Goal: Information Seeking & Learning: Learn about a topic

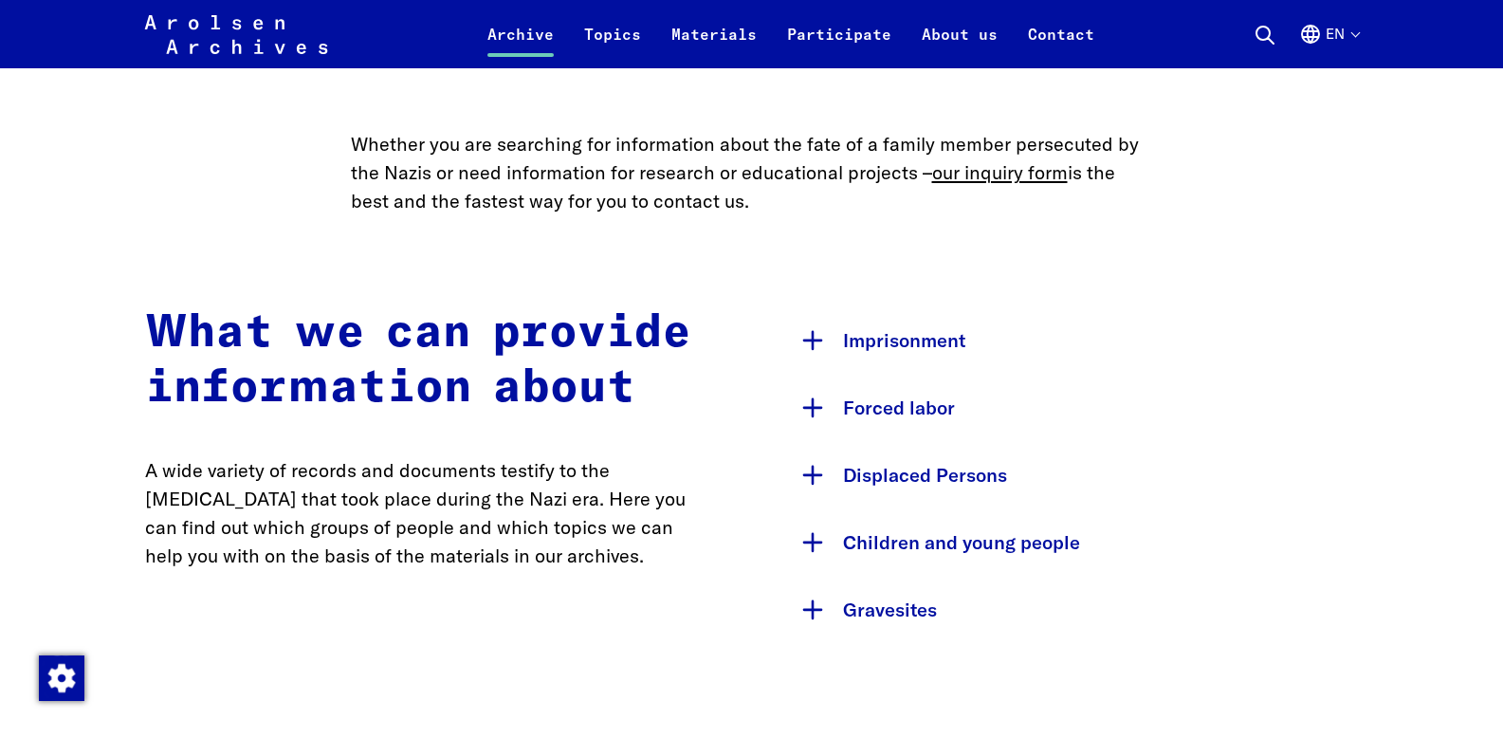
scroll to position [818, 0]
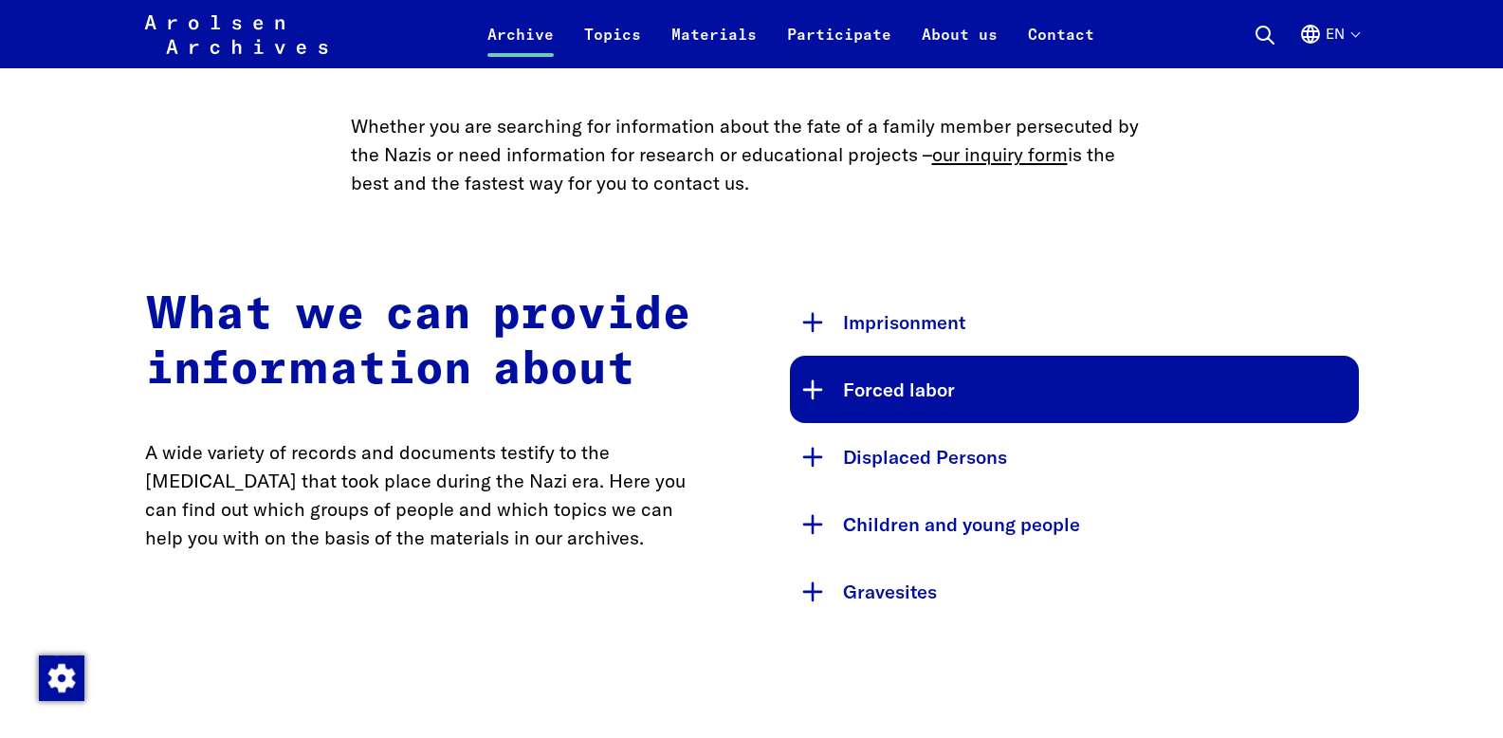
click at [847, 393] on button "Forced labor" at bounding box center [1074, 389] width 569 height 67
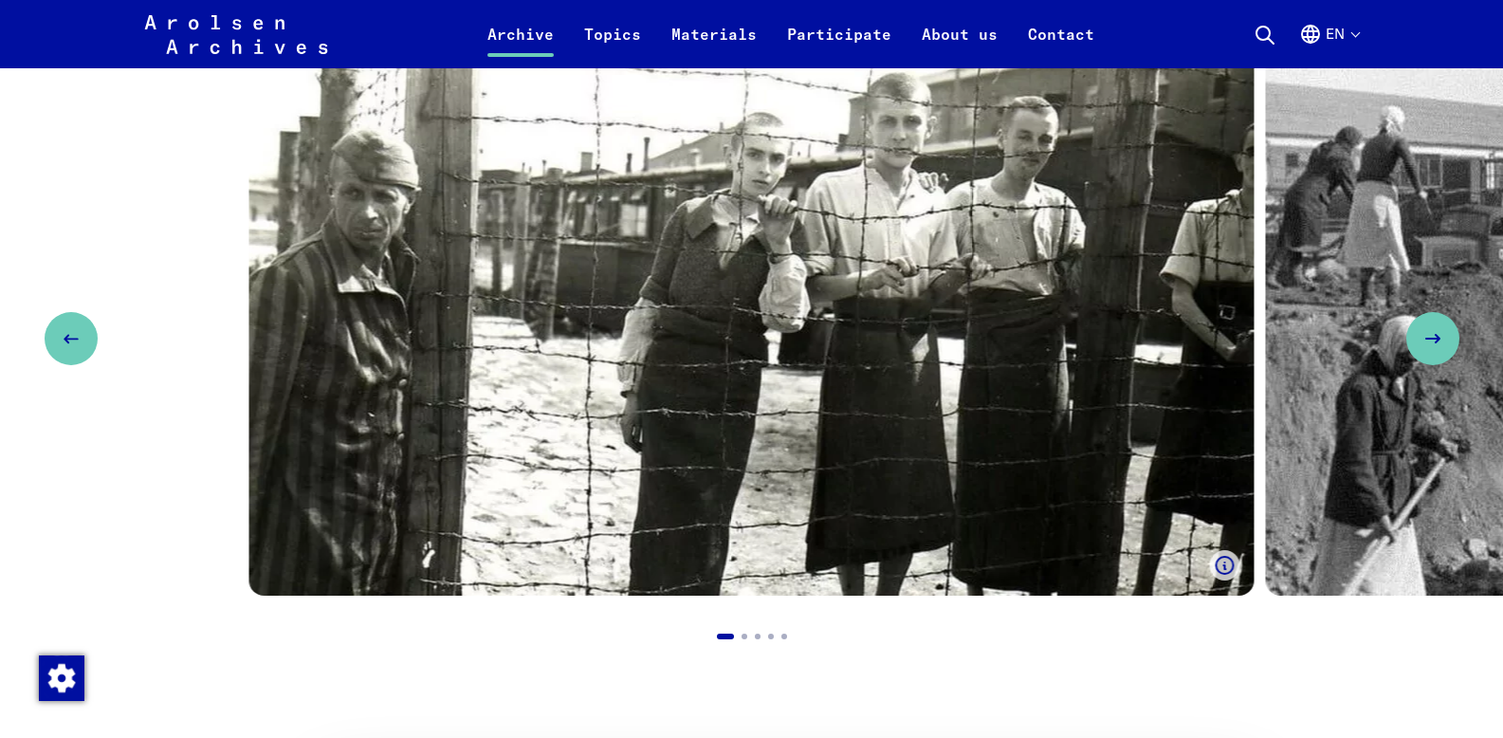
scroll to position [1893, 0]
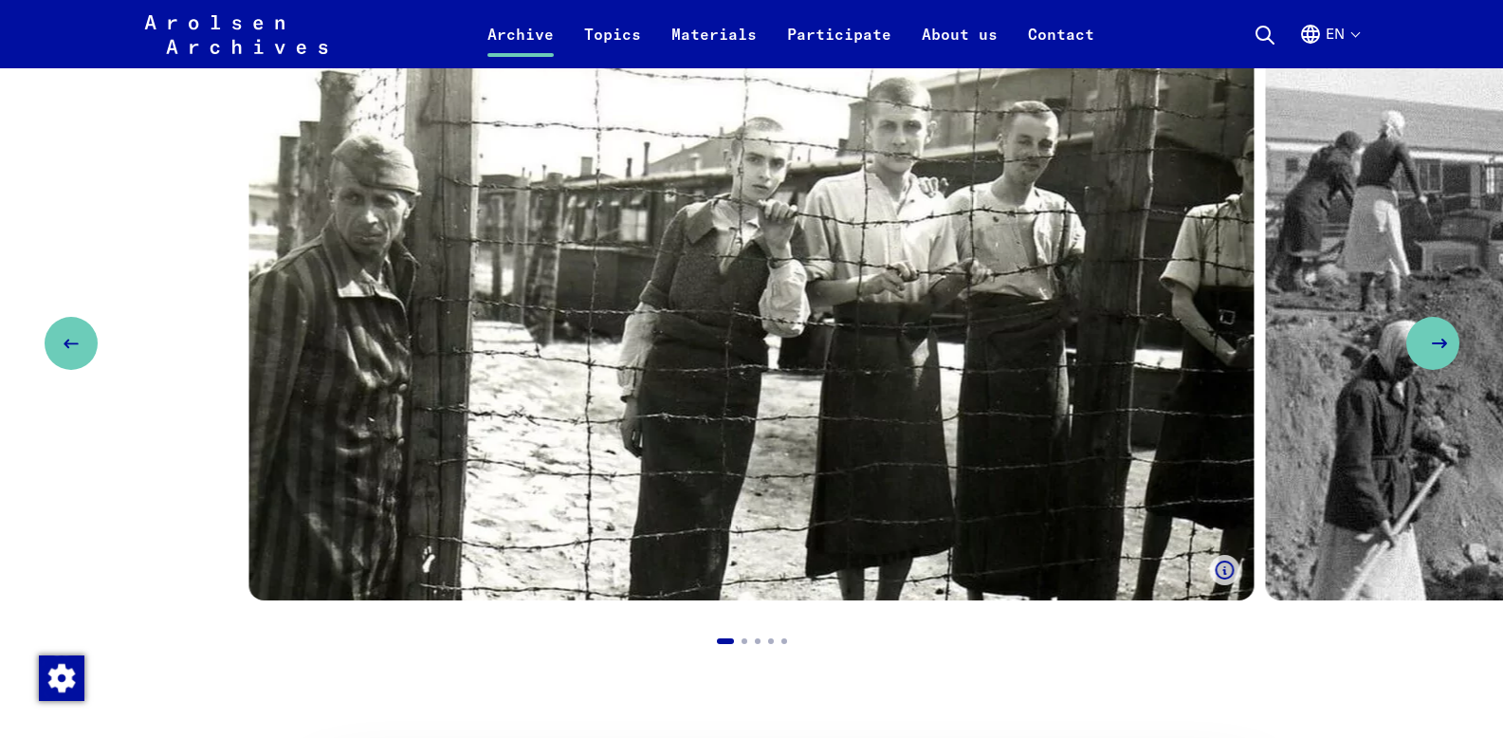
click at [1441, 340] on use "Next slide" at bounding box center [1439, 344] width 13 height 8
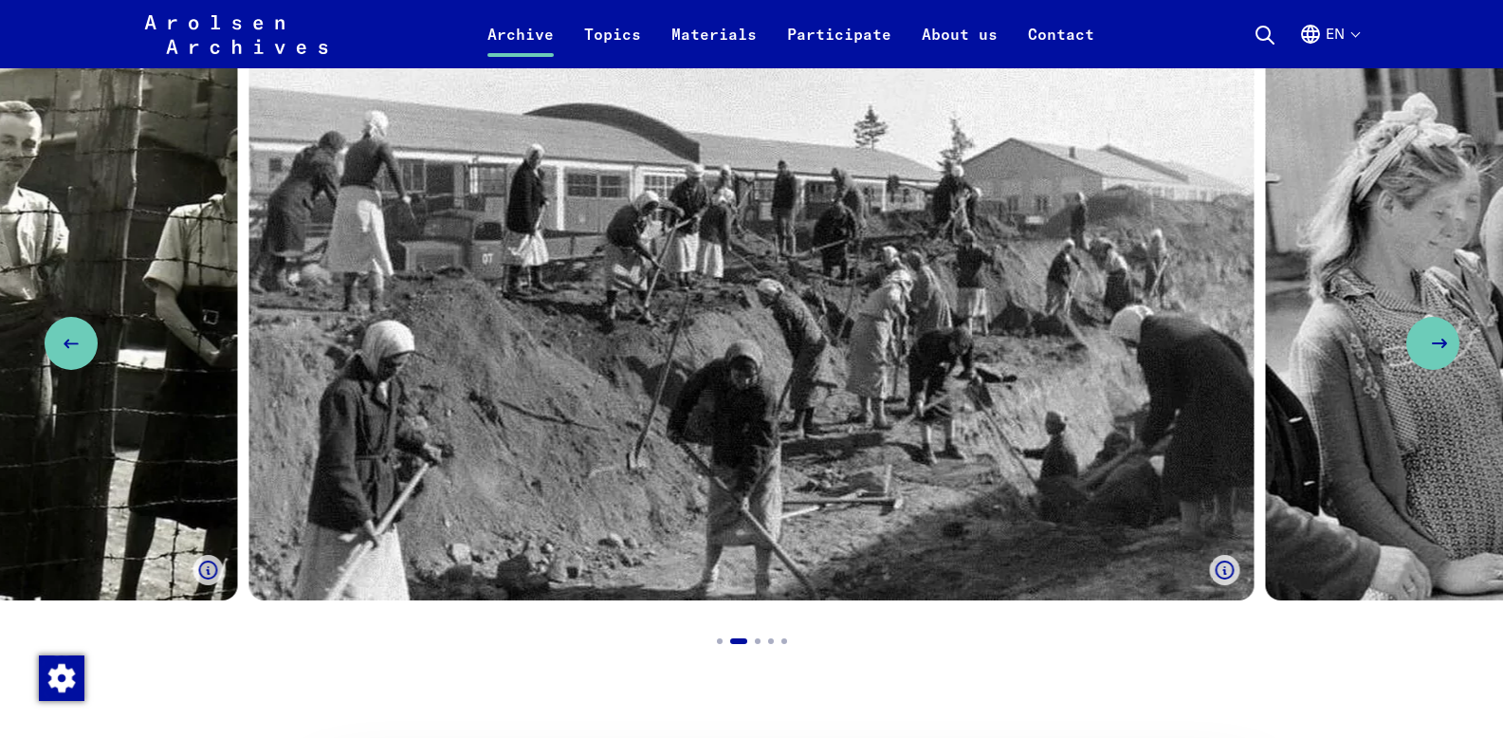
click at [1441, 340] on use "Next slide" at bounding box center [1439, 344] width 13 height 8
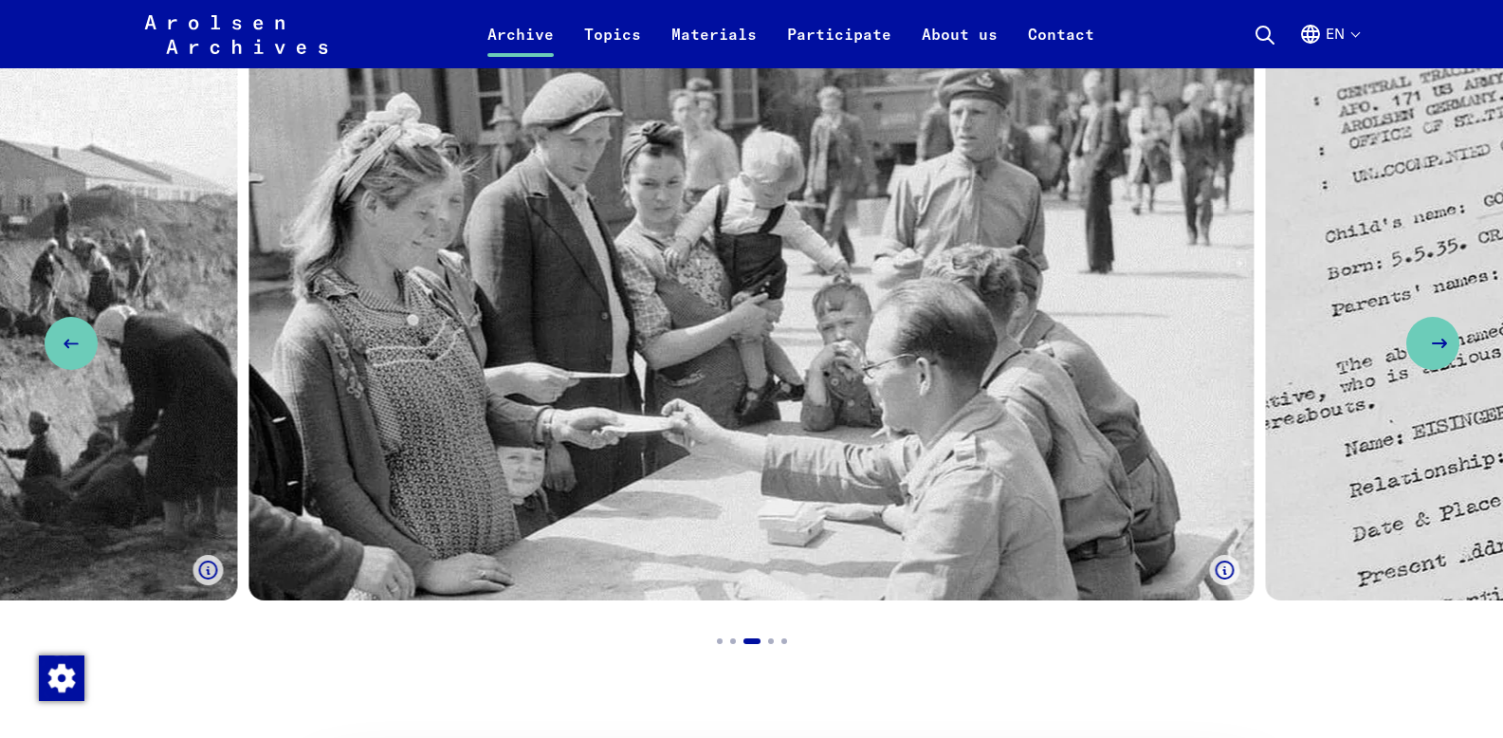
click at [1441, 332] on icon "Next slide" at bounding box center [1439, 343] width 23 height 23
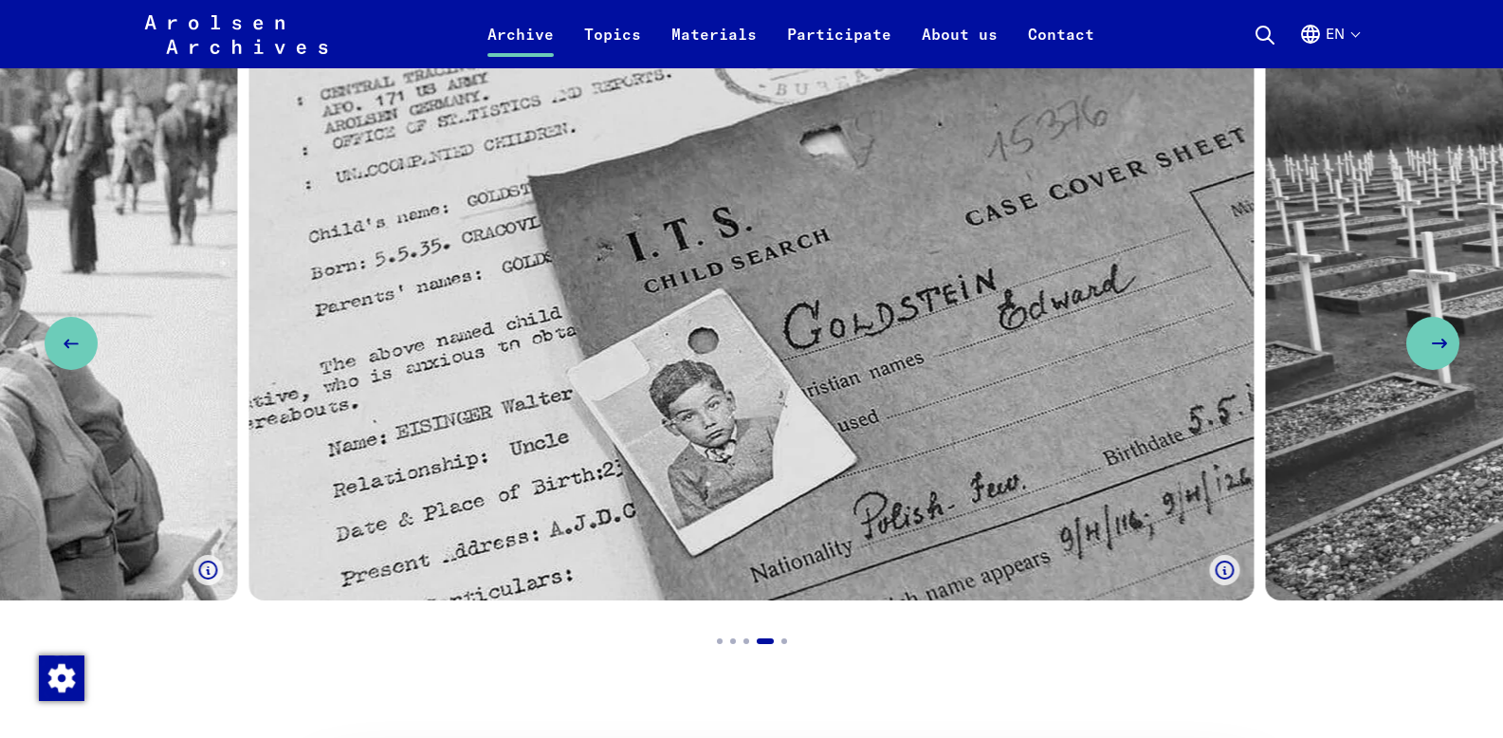
click at [1441, 332] on icon "Next slide" at bounding box center [1439, 343] width 23 height 23
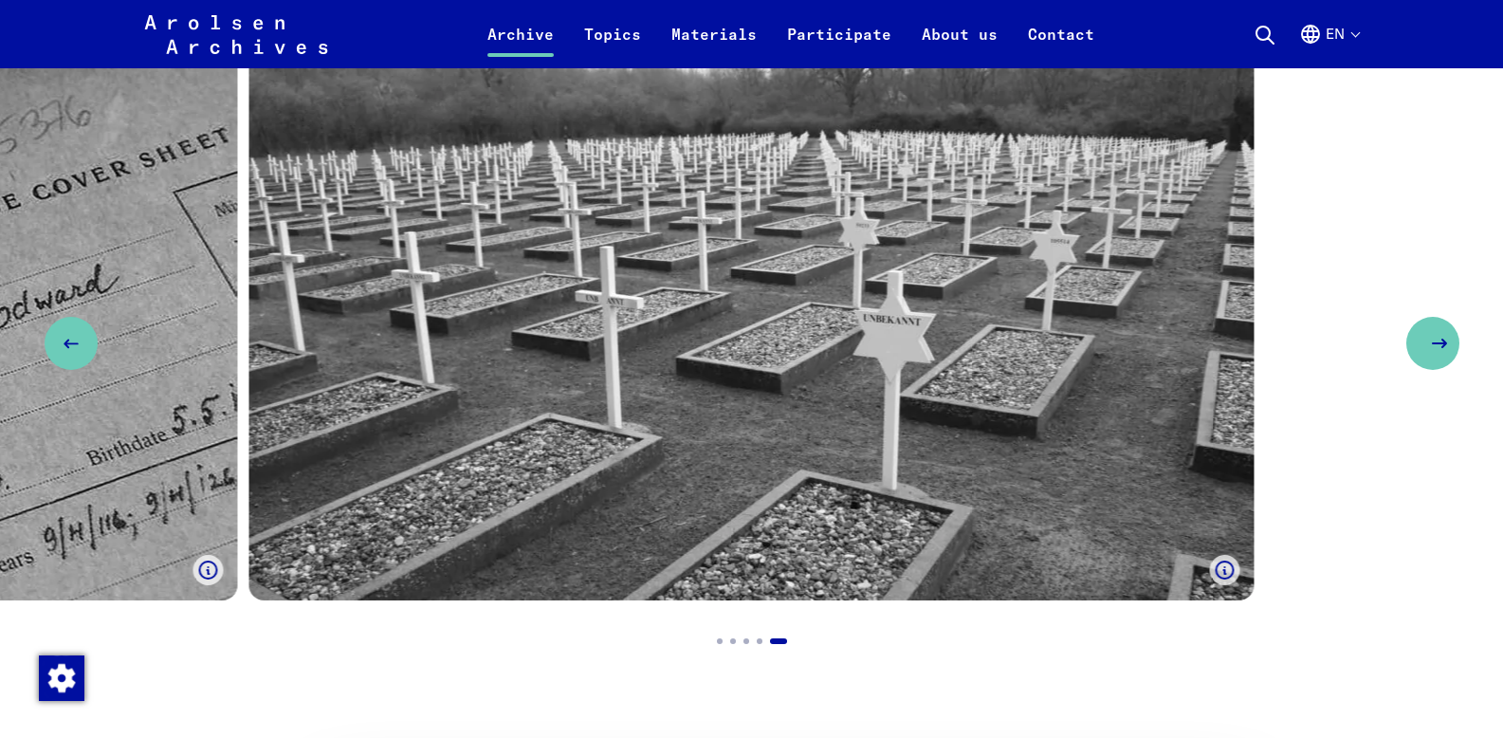
click at [1441, 332] on icon "Next slide" at bounding box center [1439, 343] width 23 height 23
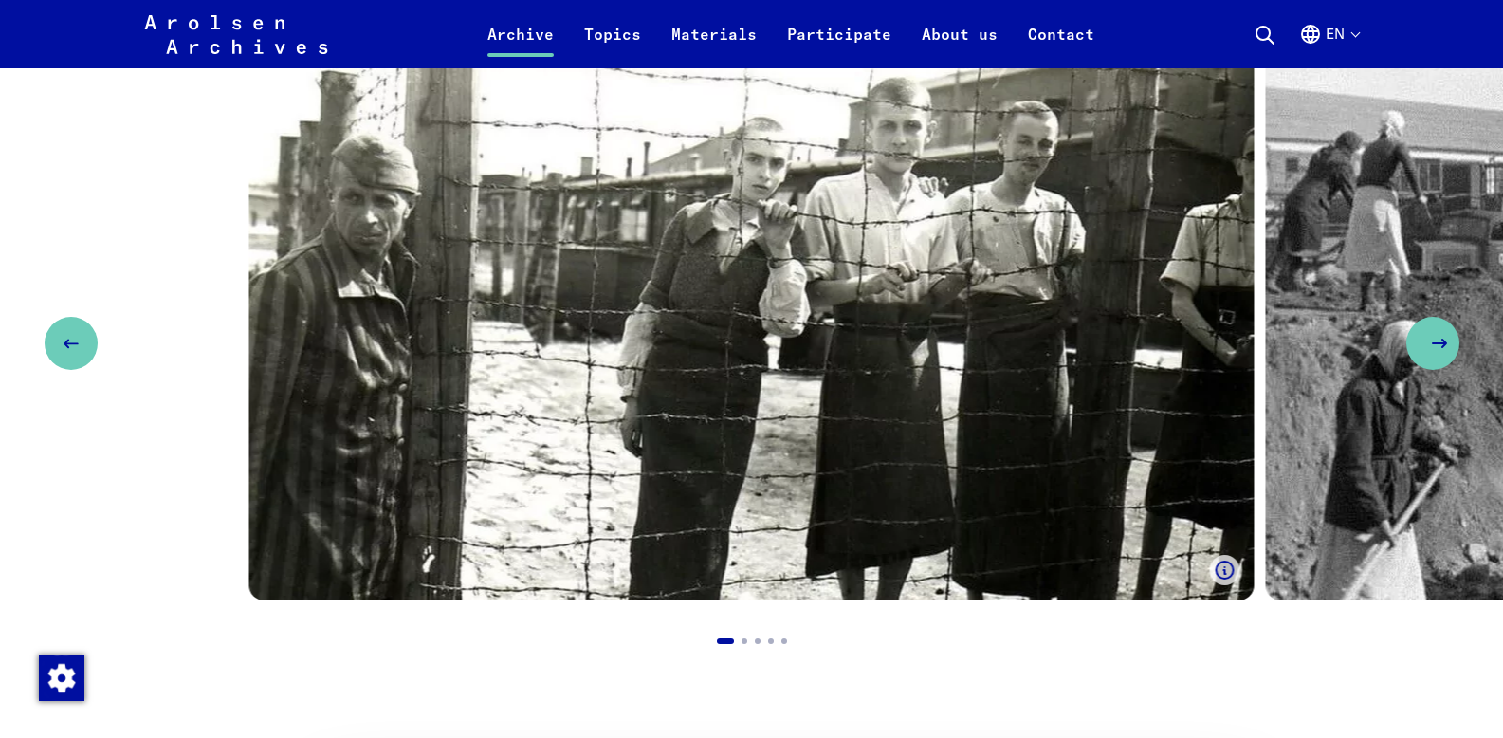
click at [1441, 332] on icon "Next slide" at bounding box center [1439, 343] width 23 height 23
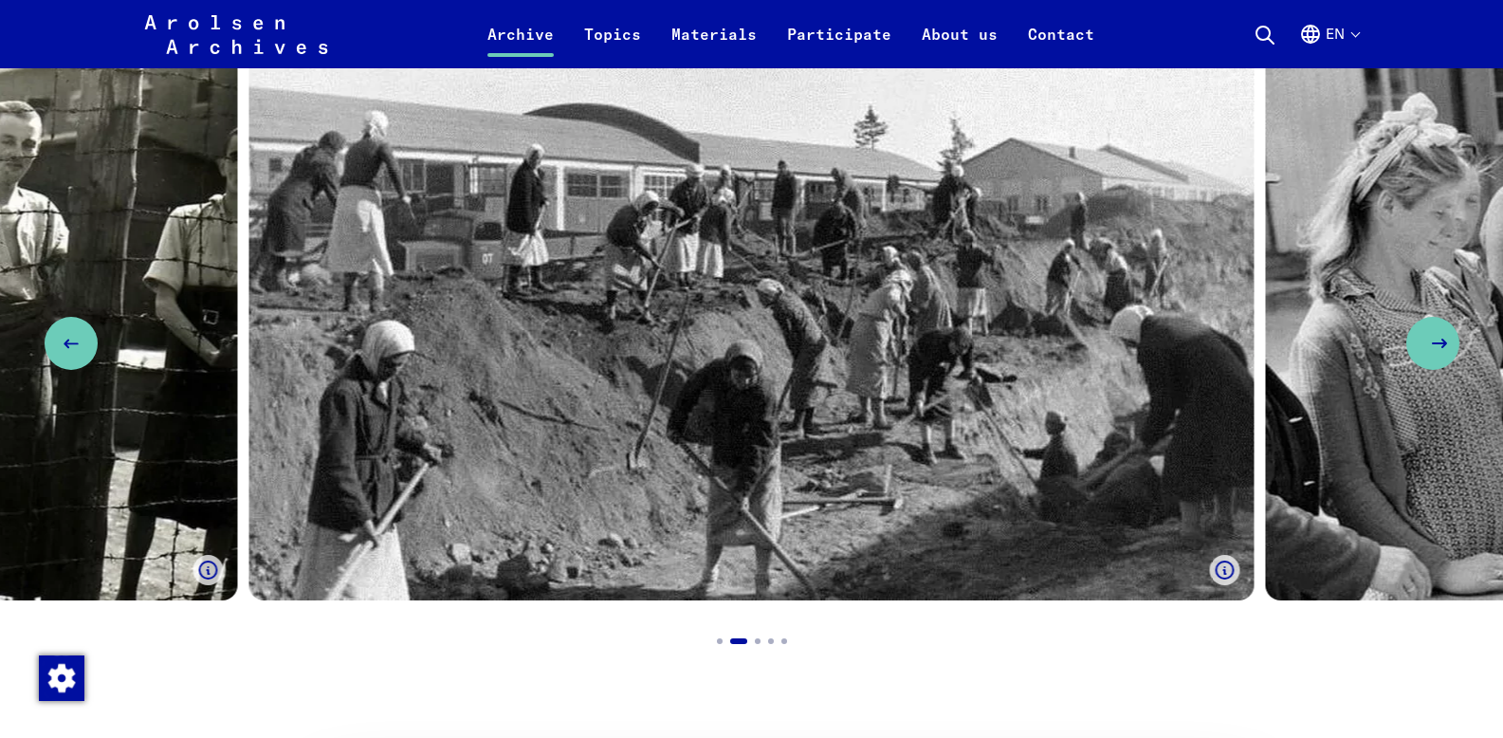
click at [1440, 331] on button "Next slide" at bounding box center [1433, 343] width 53 height 53
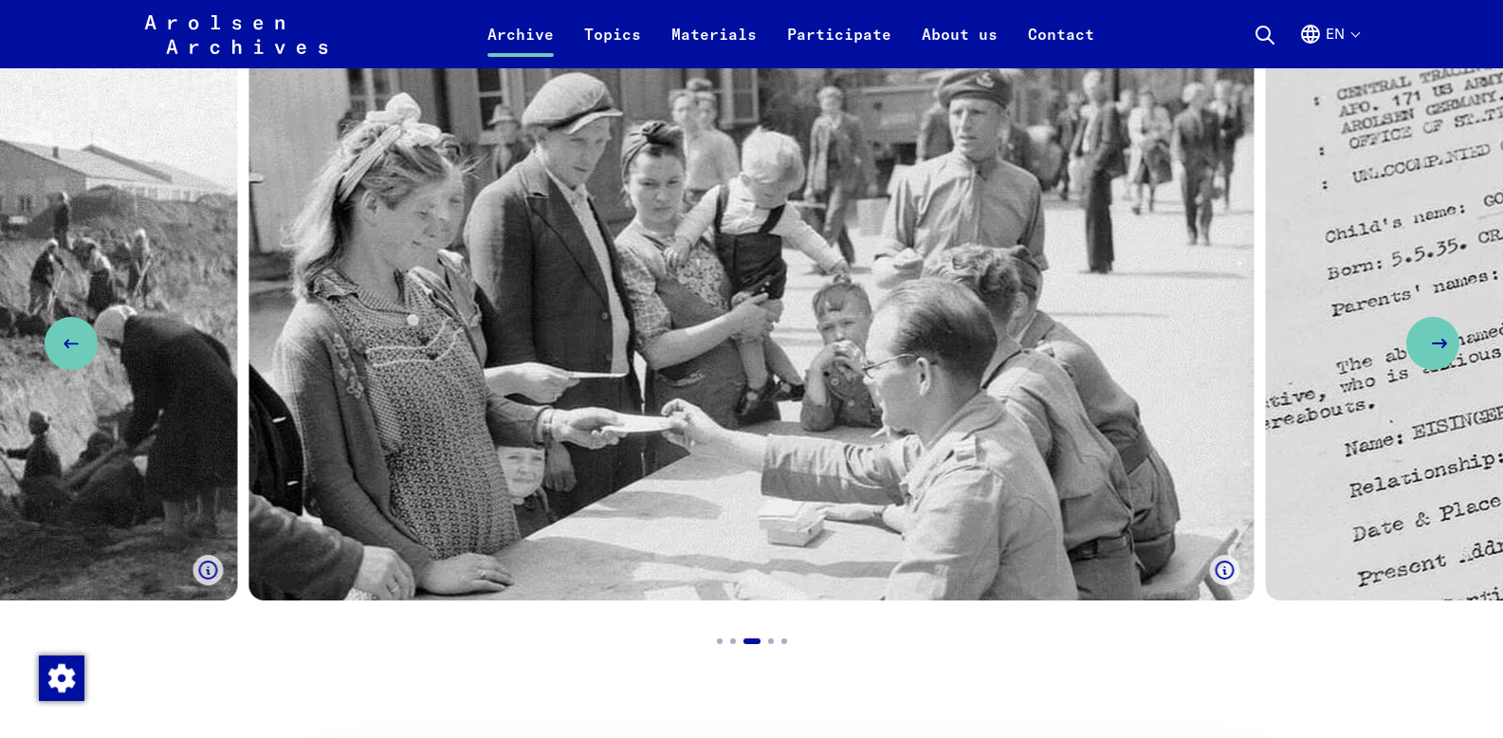
click at [1433, 333] on button "Next slide" at bounding box center [1433, 343] width 53 height 53
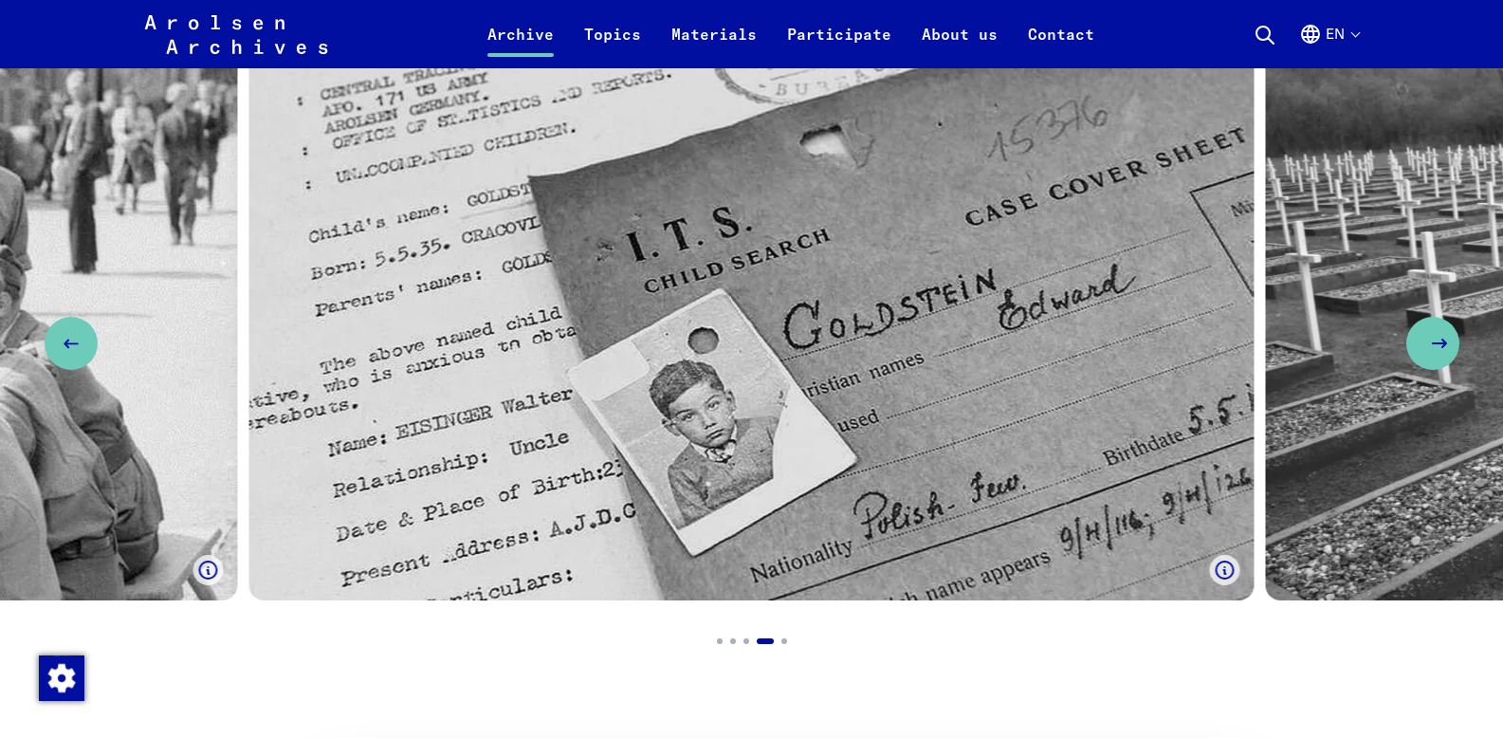
click at [1444, 332] on icon "Next slide" at bounding box center [1439, 343] width 23 height 23
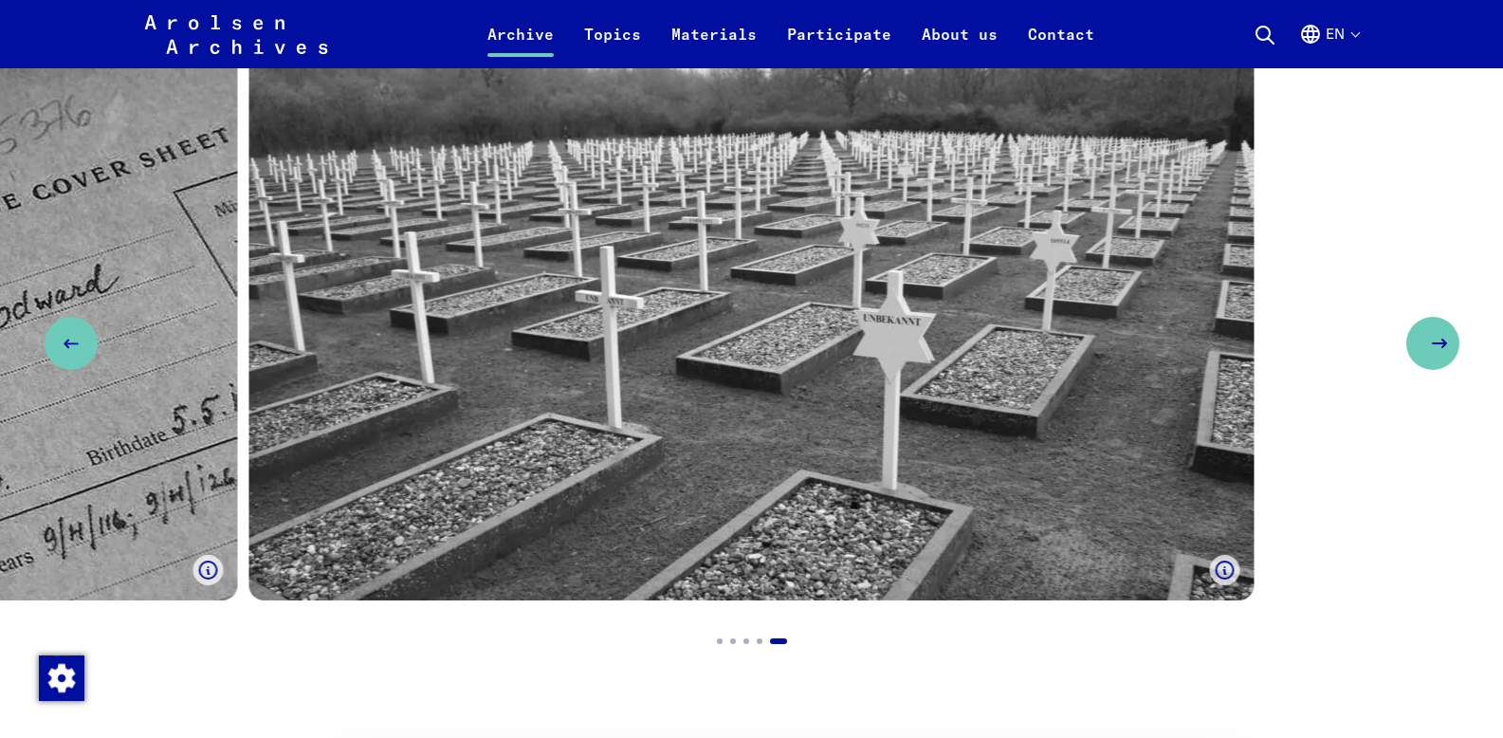
click at [1444, 332] on icon "Next slide" at bounding box center [1439, 343] width 23 height 23
